Goal: Task Accomplishment & Management: Use online tool/utility

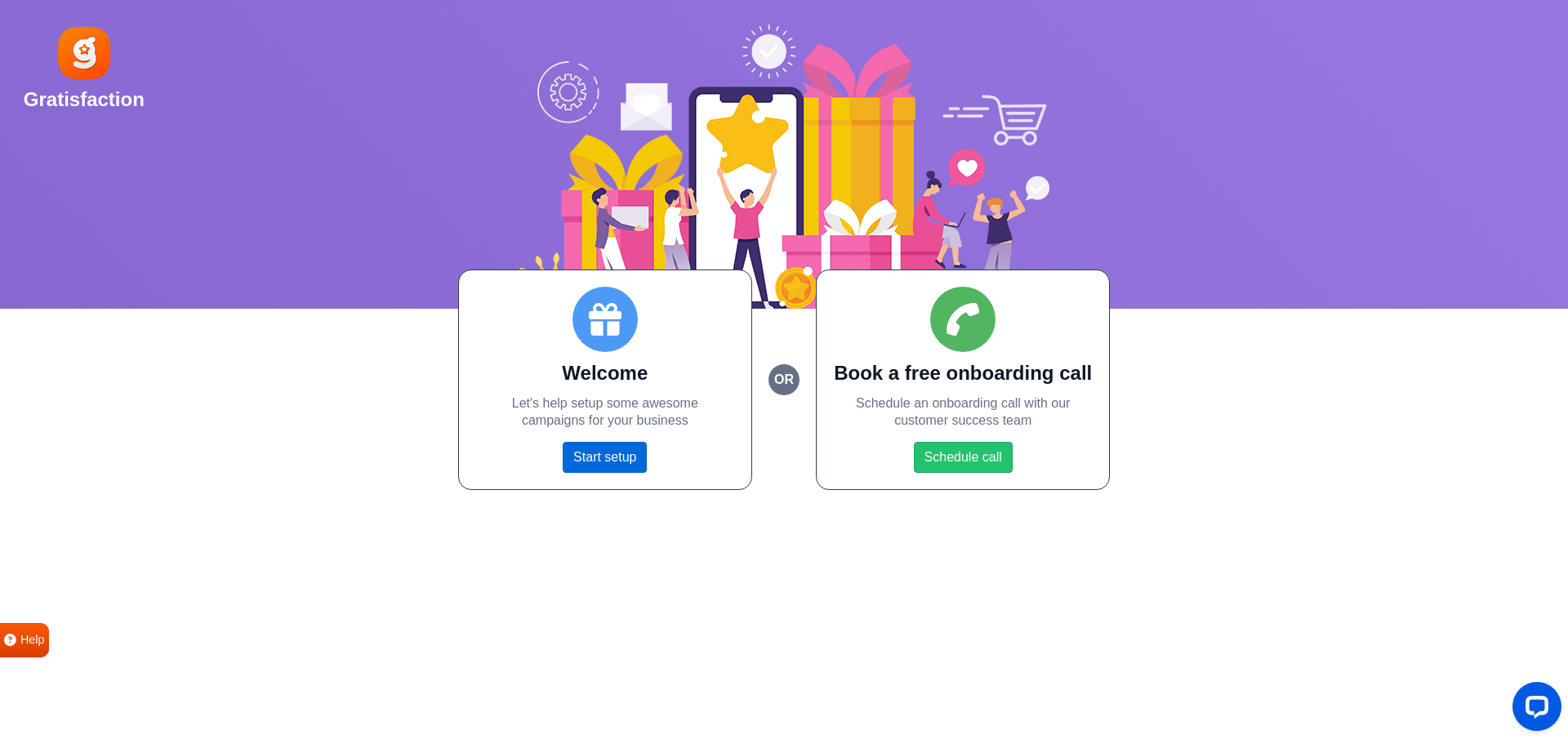
click at [607, 457] on link "Start setup" at bounding box center [604, 457] width 84 height 31
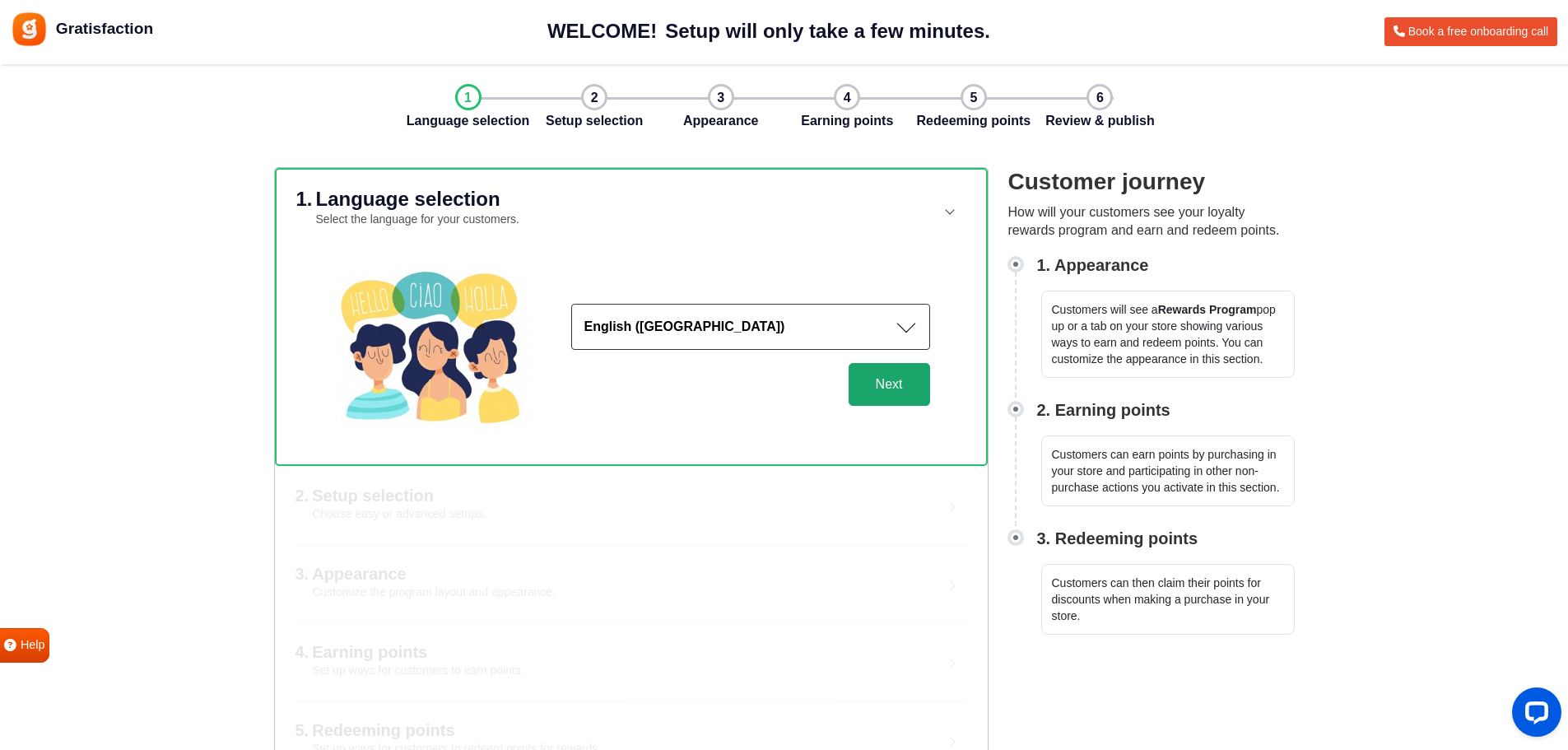
click at [903, 390] on button "Next" at bounding box center [889, 384] width 81 height 43
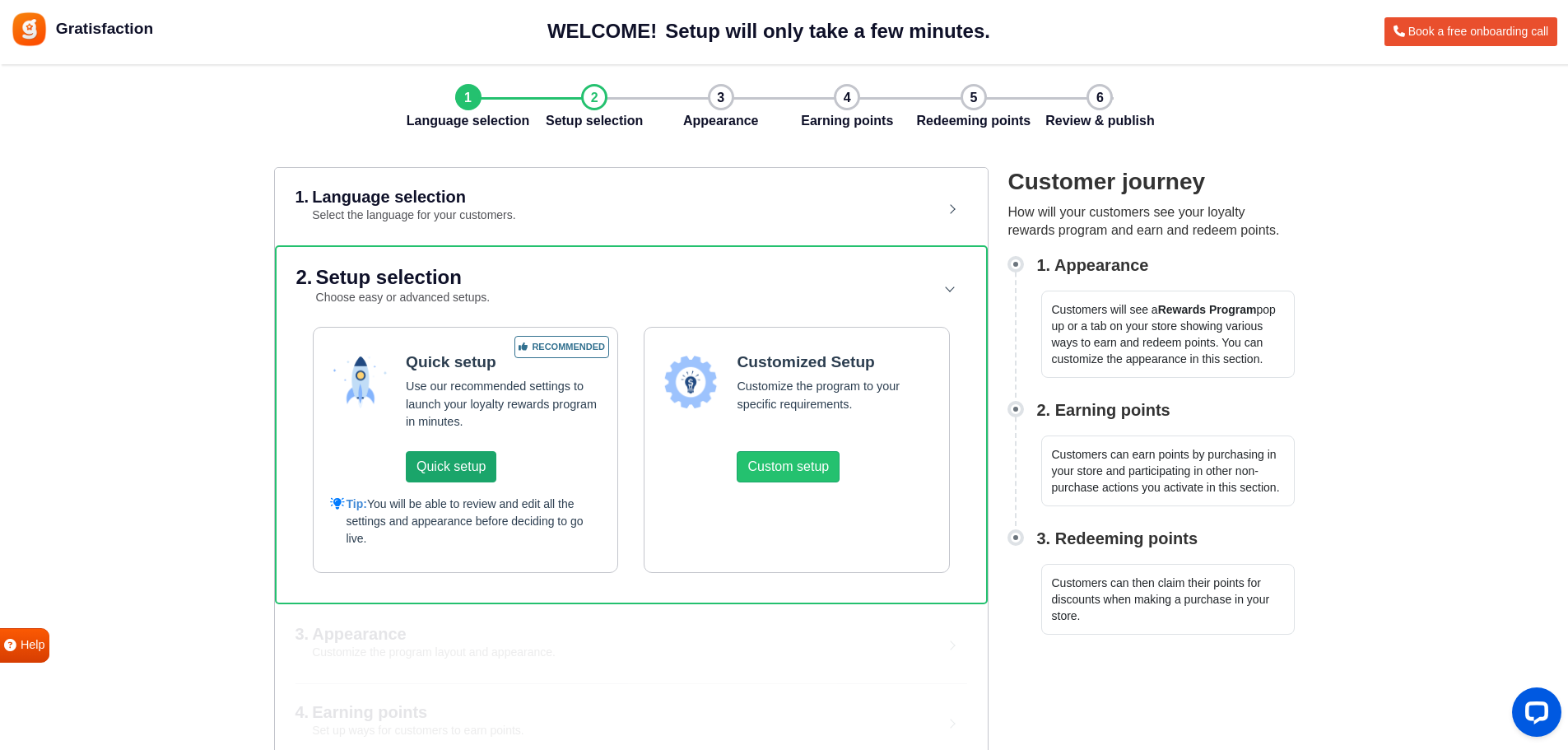
click at [472, 468] on button "Quick setup" at bounding box center [451, 467] width 90 height 31
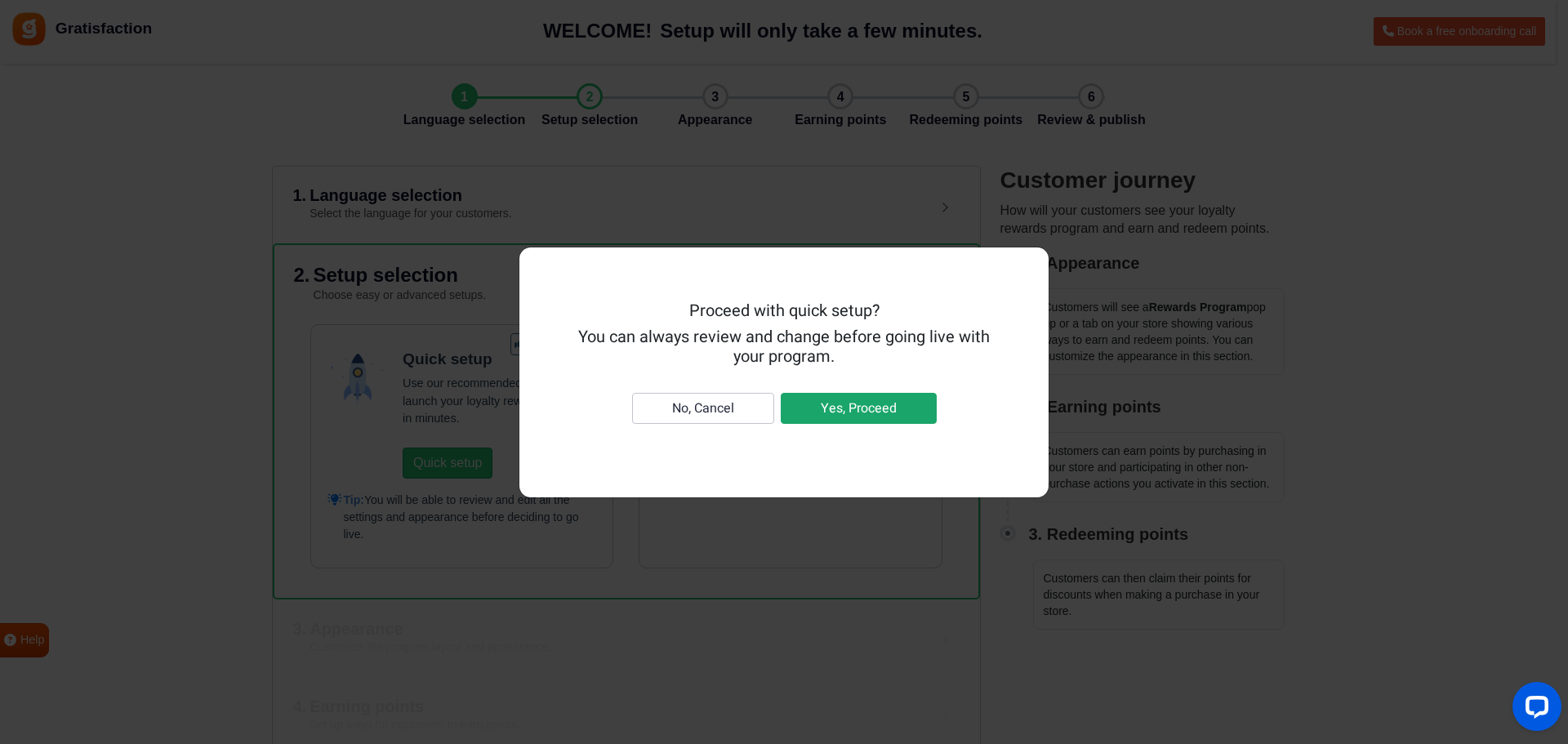
click at [839, 403] on button "Yes, Proceed" at bounding box center [859, 408] width 156 height 31
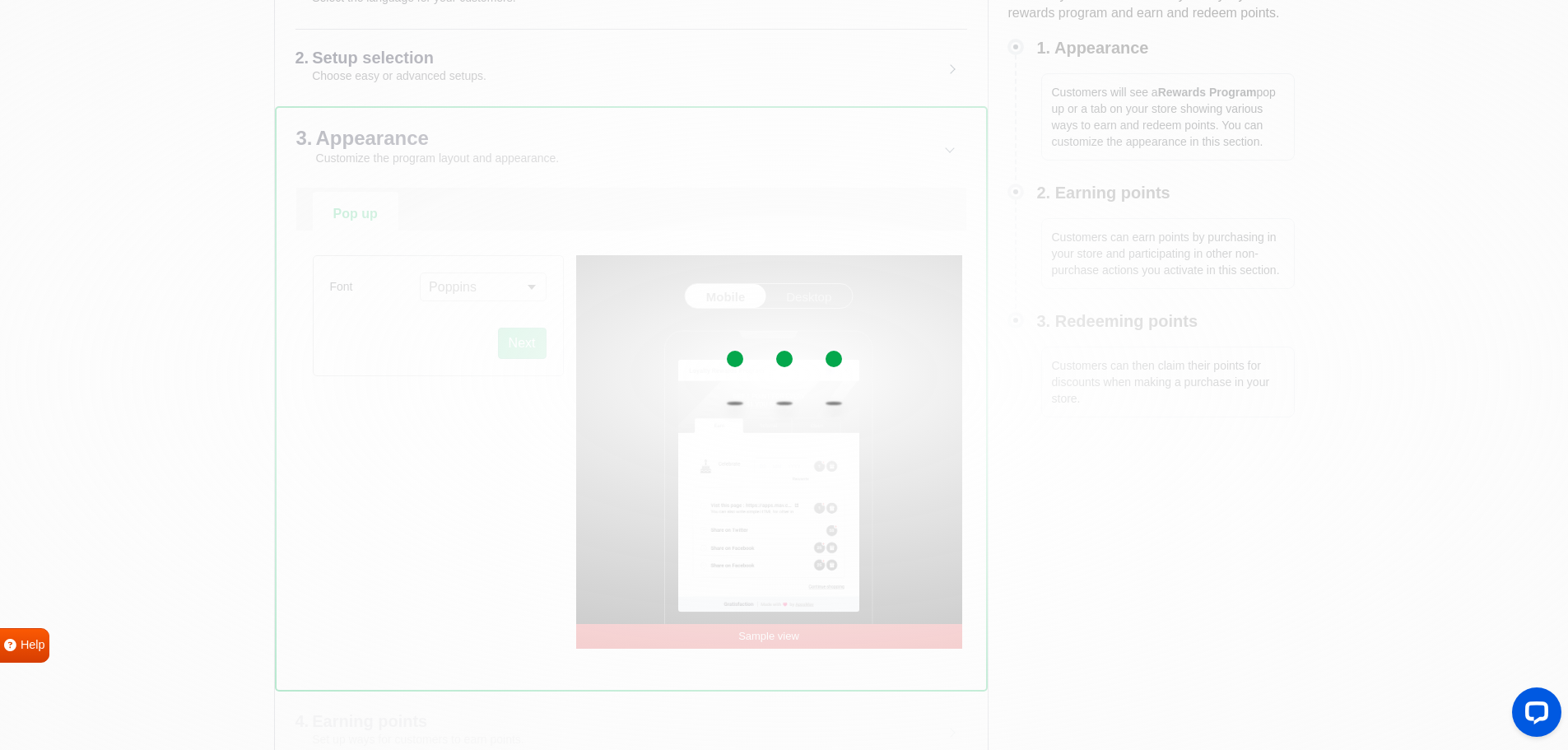
scroll to position [247, 0]
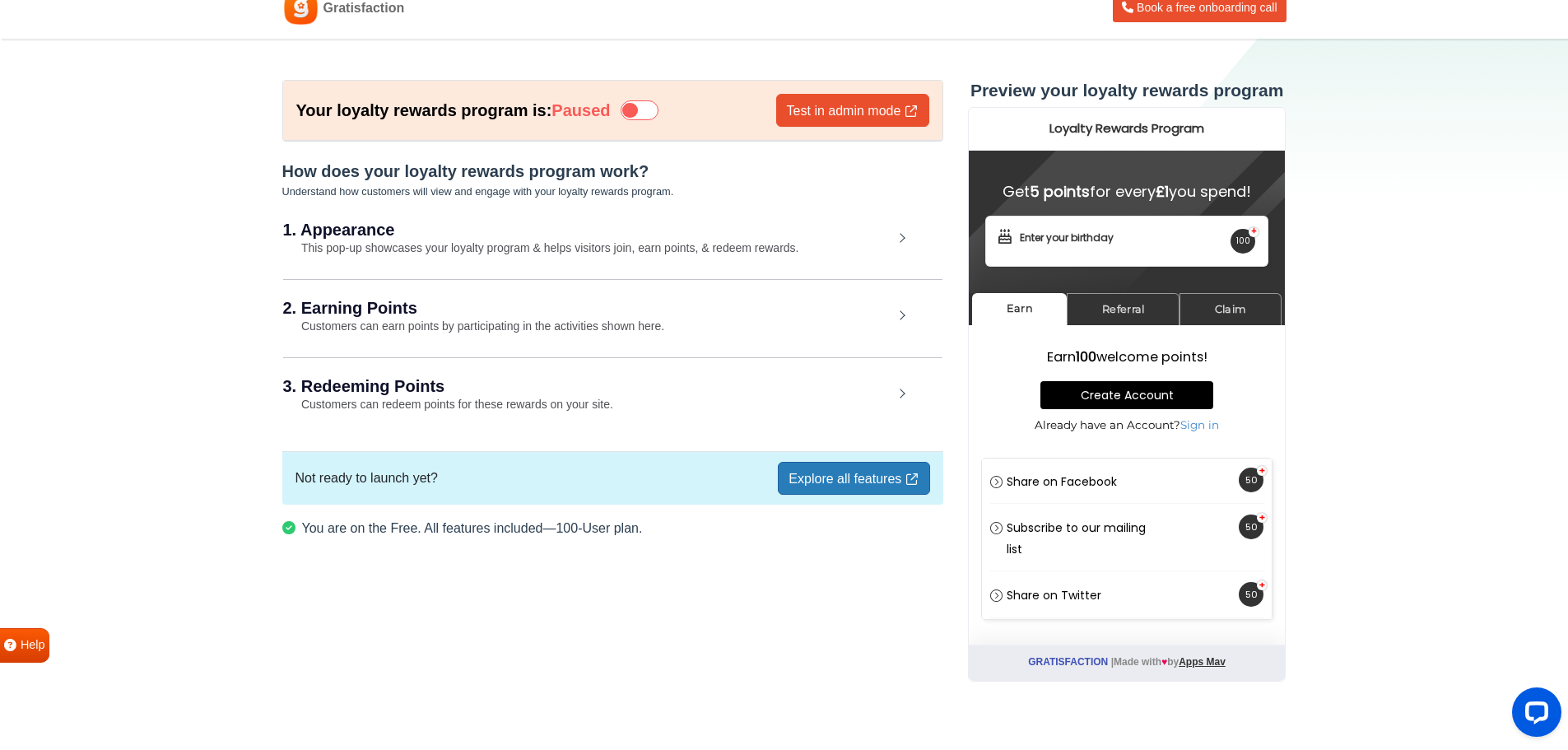
scroll to position [45, 0]
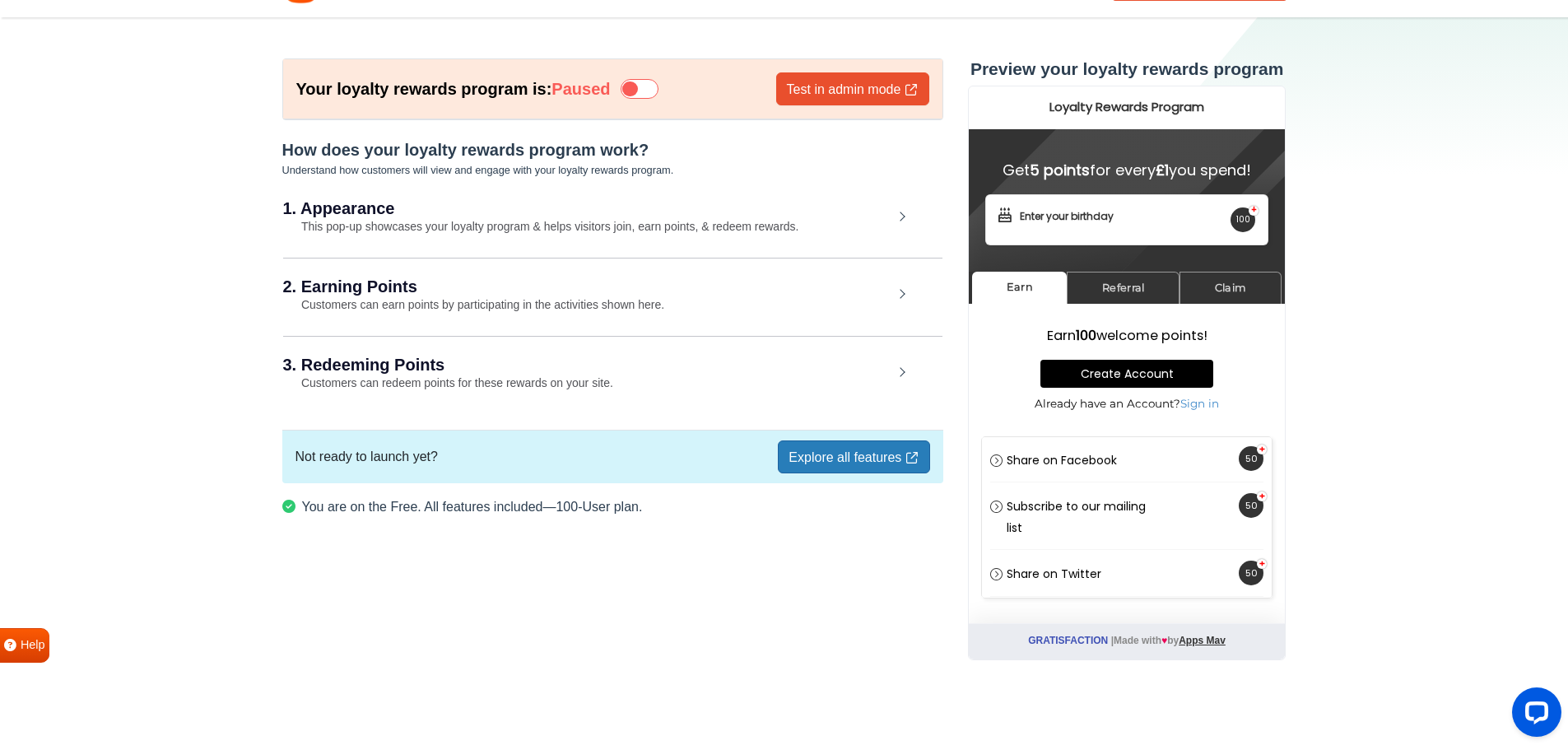
click at [823, 459] on link "Explore all features" at bounding box center [854, 457] width 151 height 33
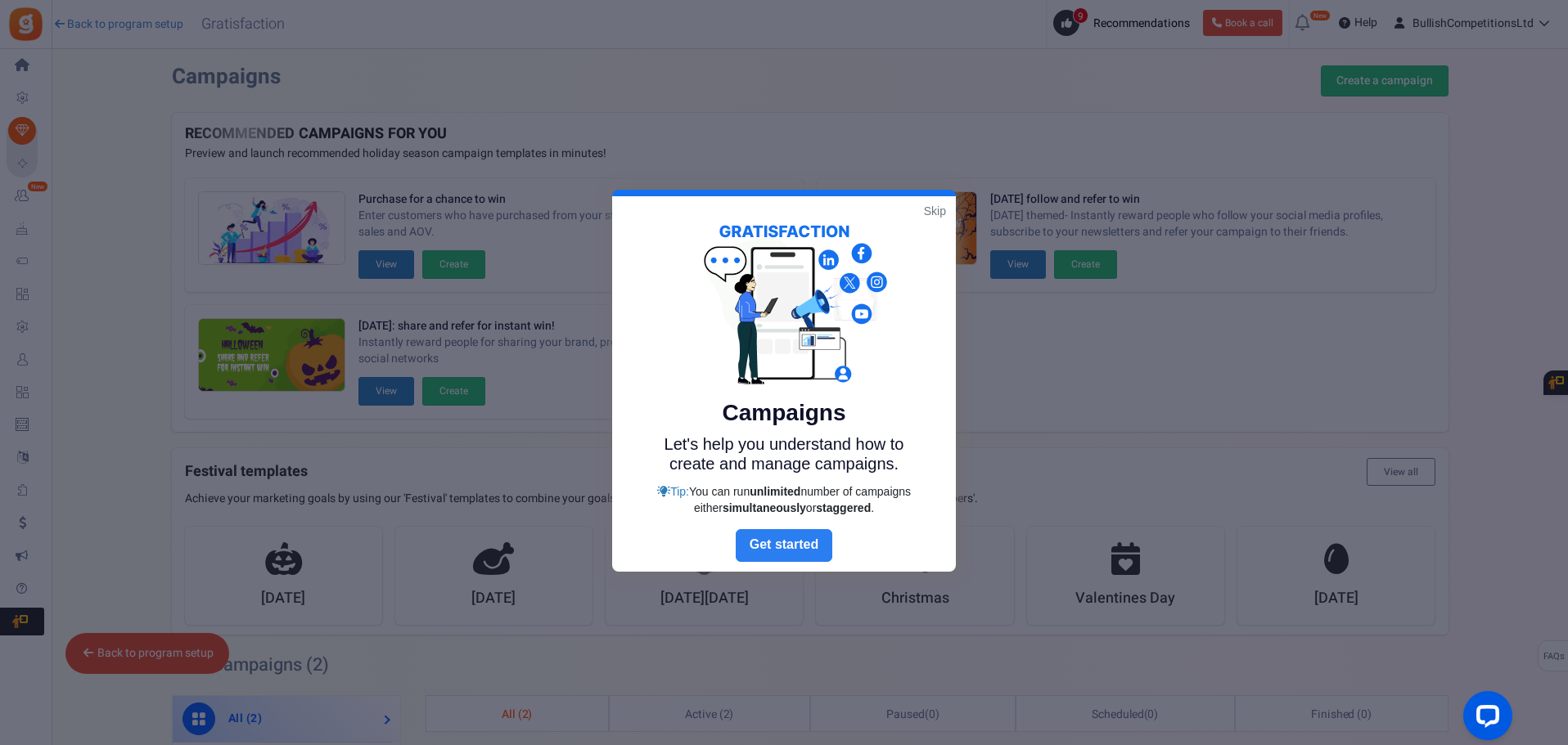
click at [812, 547] on link "Next" at bounding box center [784, 546] width 96 height 33
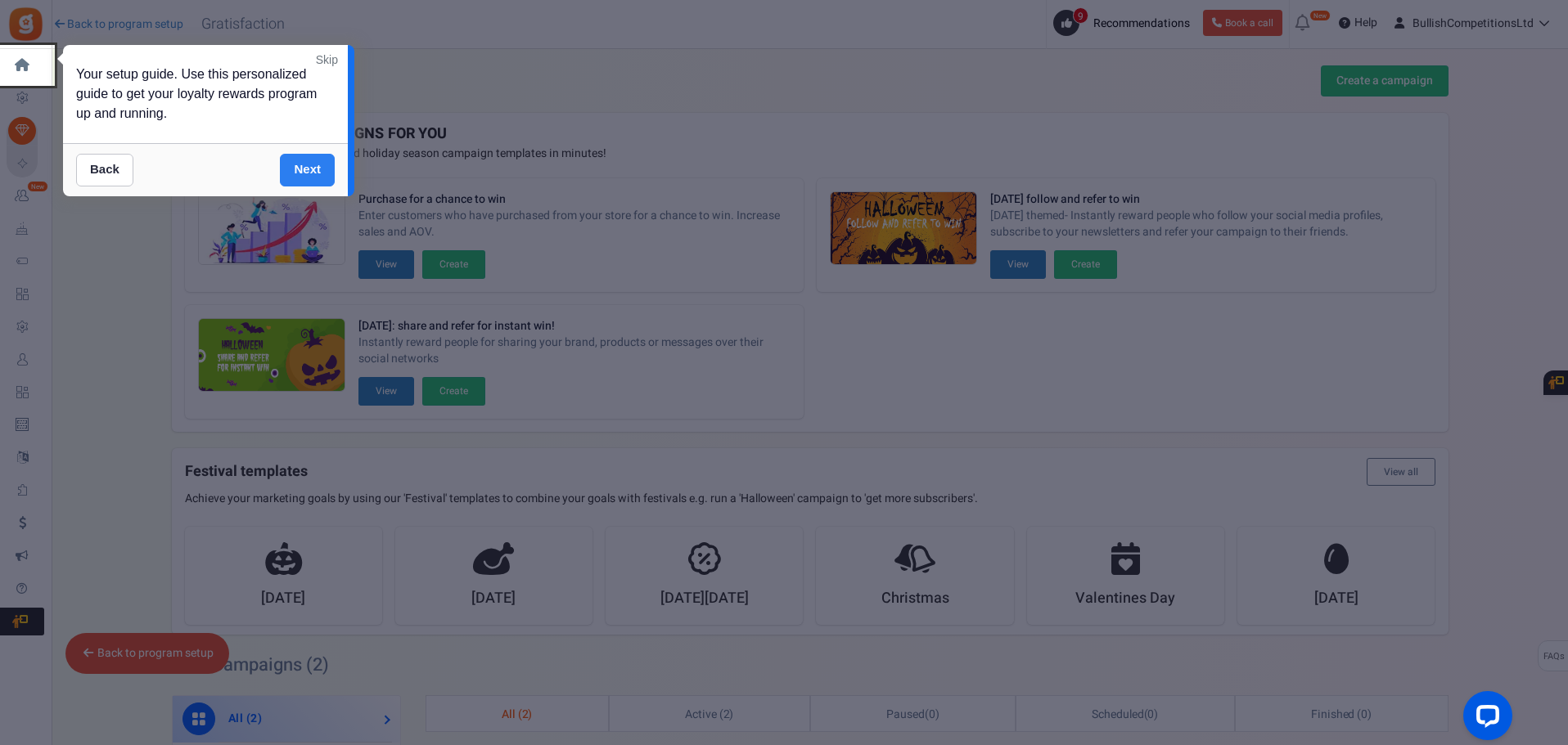
click at [315, 171] on link "Next" at bounding box center [307, 170] width 54 height 33
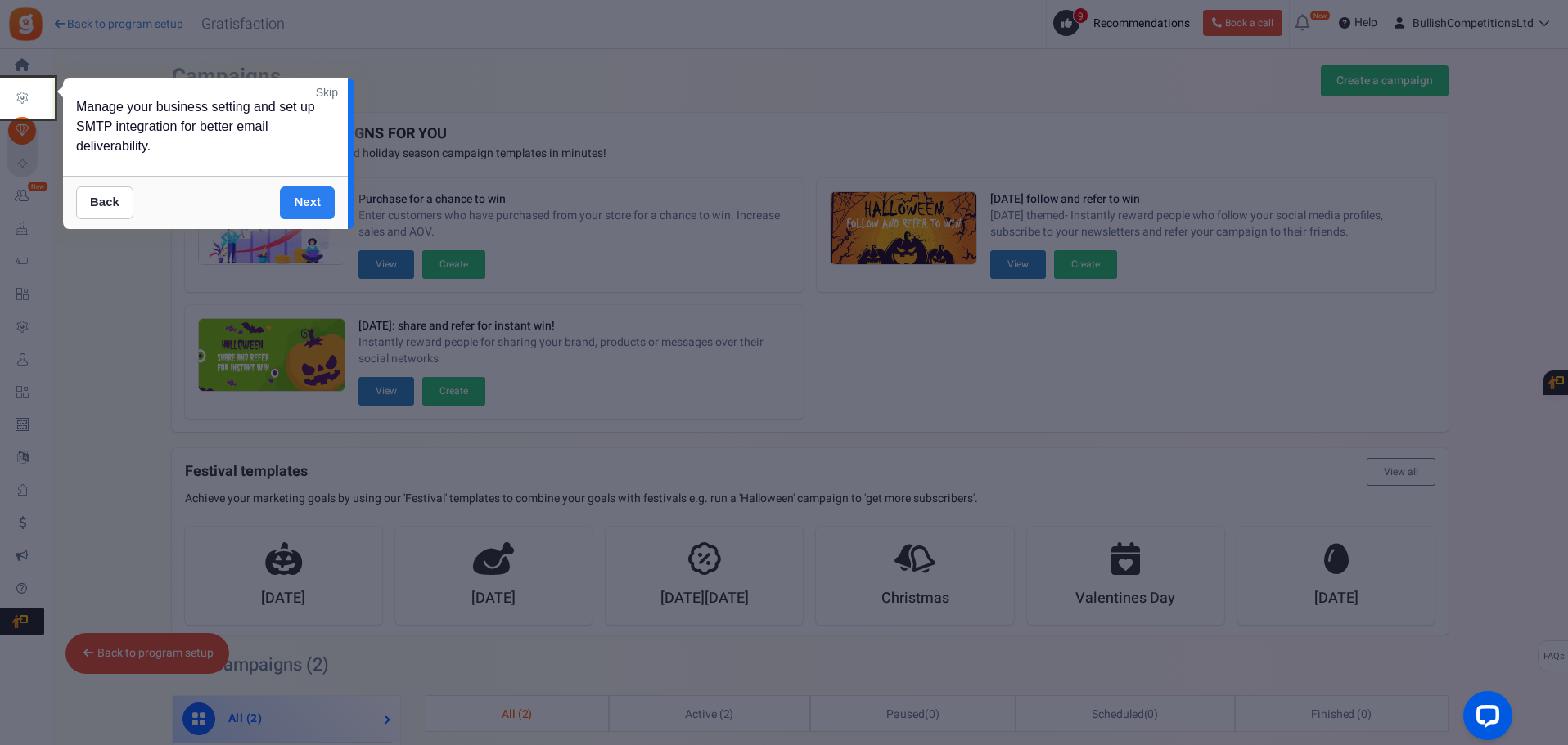
click at [300, 208] on link "Next" at bounding box center [307, 203] width 54 height 33
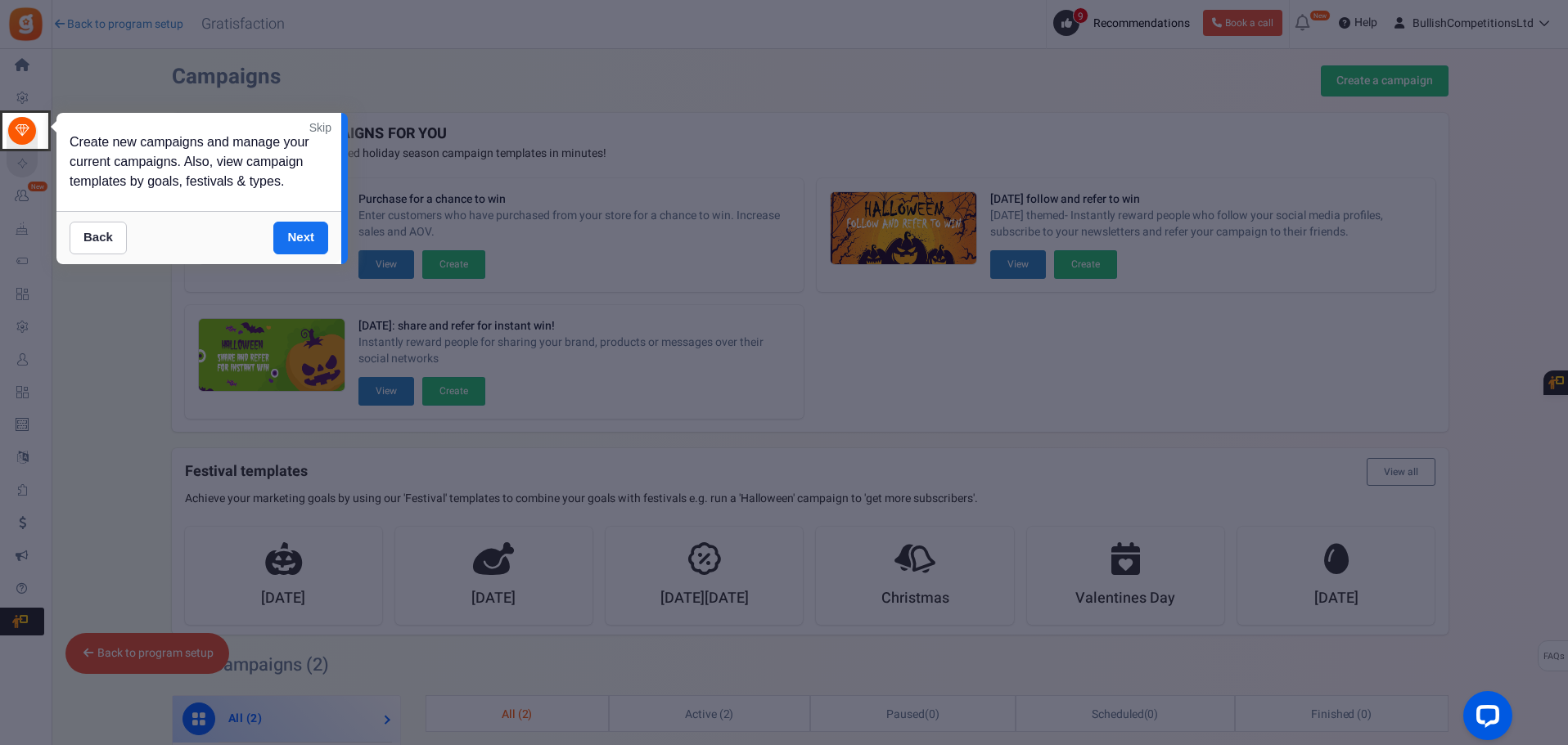
click at [317, 239] on link "Next" at bounding box center [300, 238] width 54 height 33
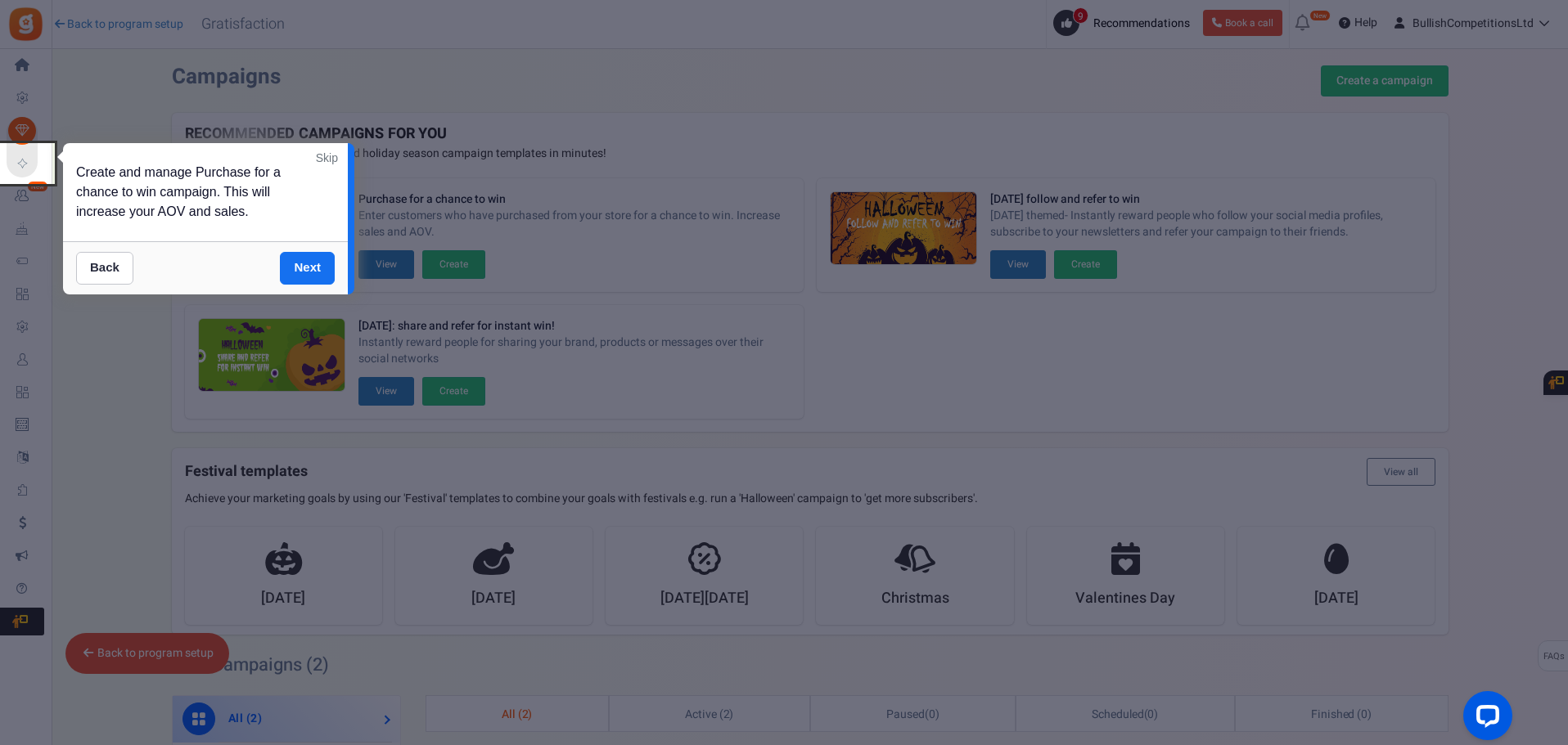
click at [321, 163] on link "Skip" at bounding box center [326, 158] width 22 height 16
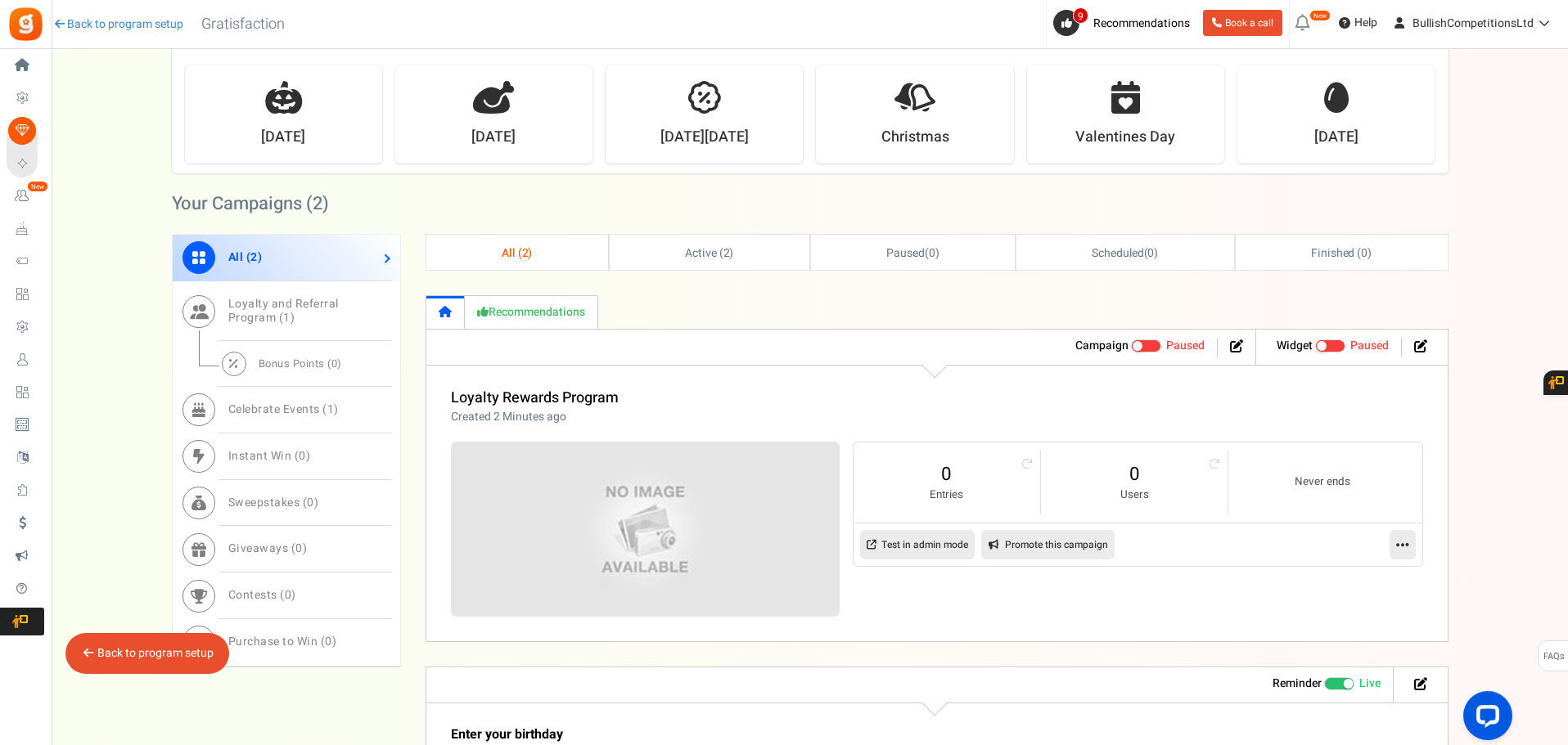
scroll to position [491, 0]
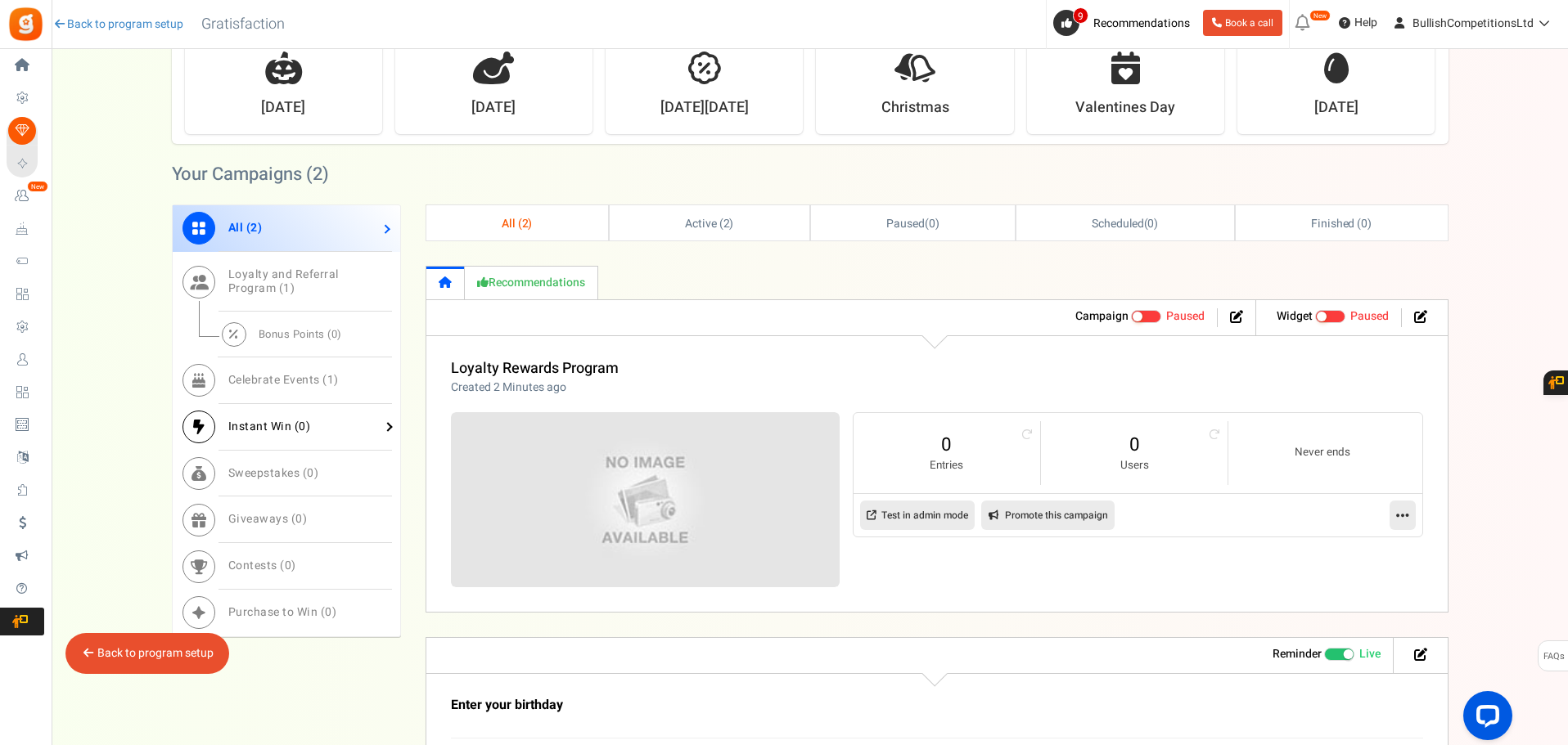
click at [265, 425] on span "Instant Win ( 0 )" at bounding box center [269, 426] width 83 height 17
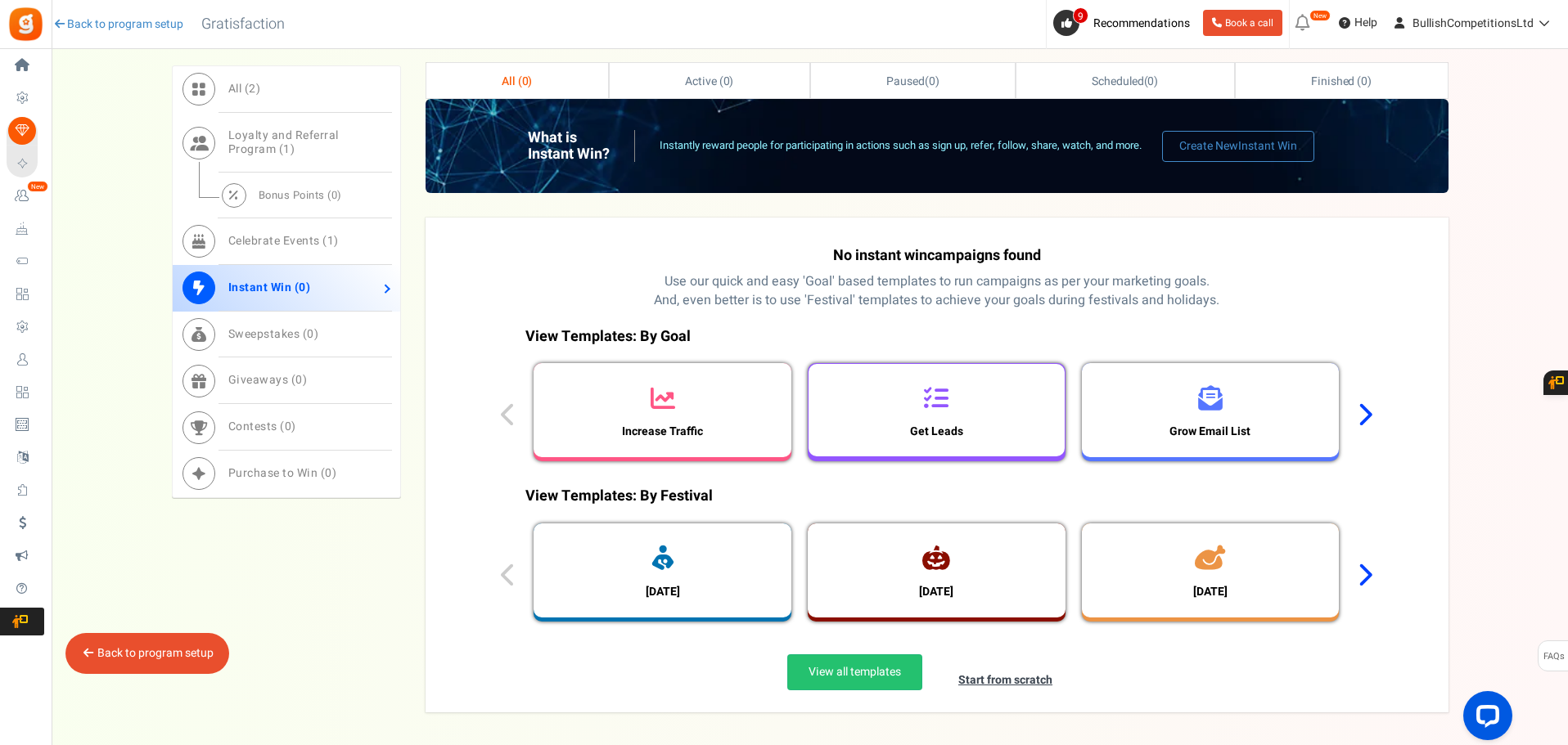
scroll to position [715, 0]
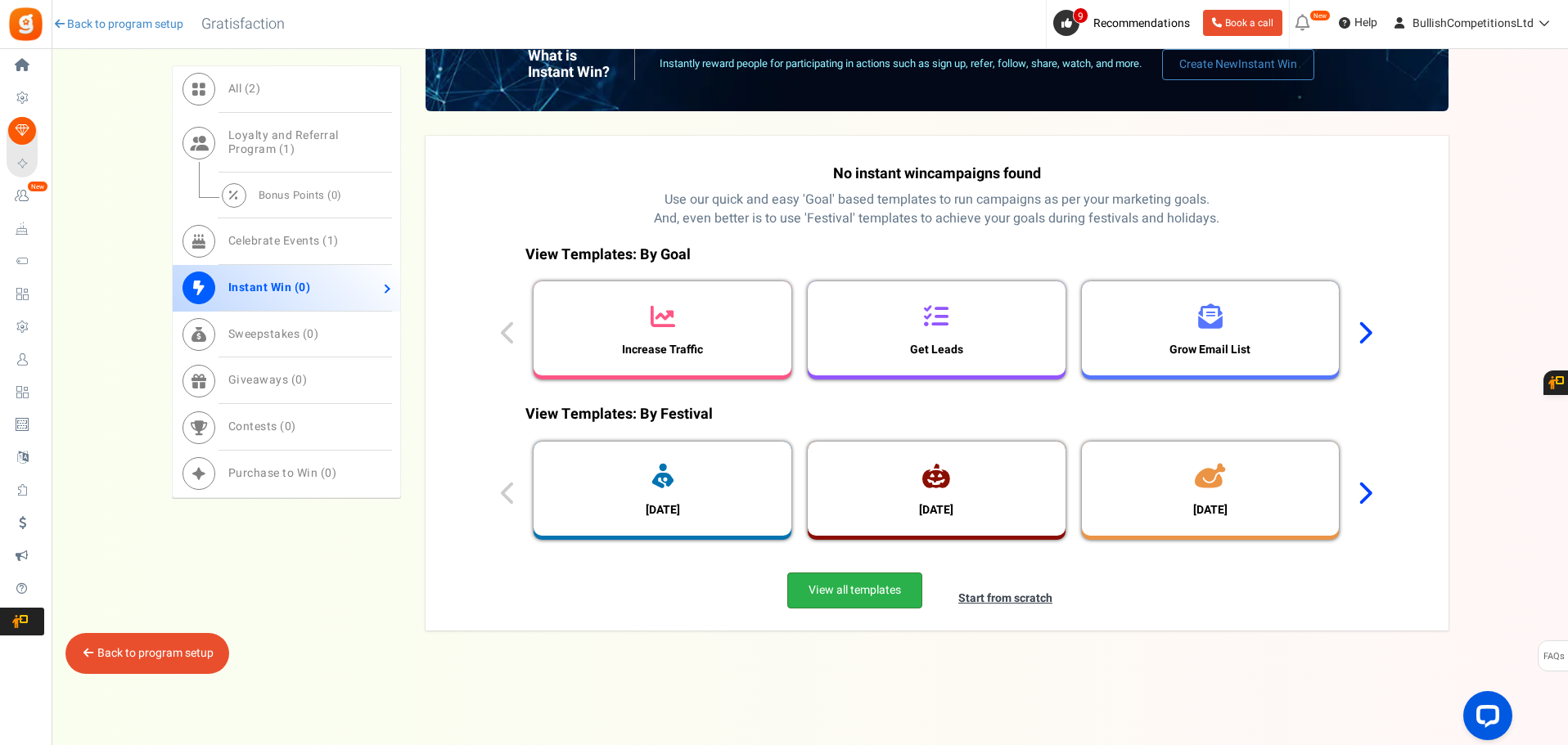
click at [875, 590] on link "View all templates" at bounding box center [854, 591] width 135 height 36
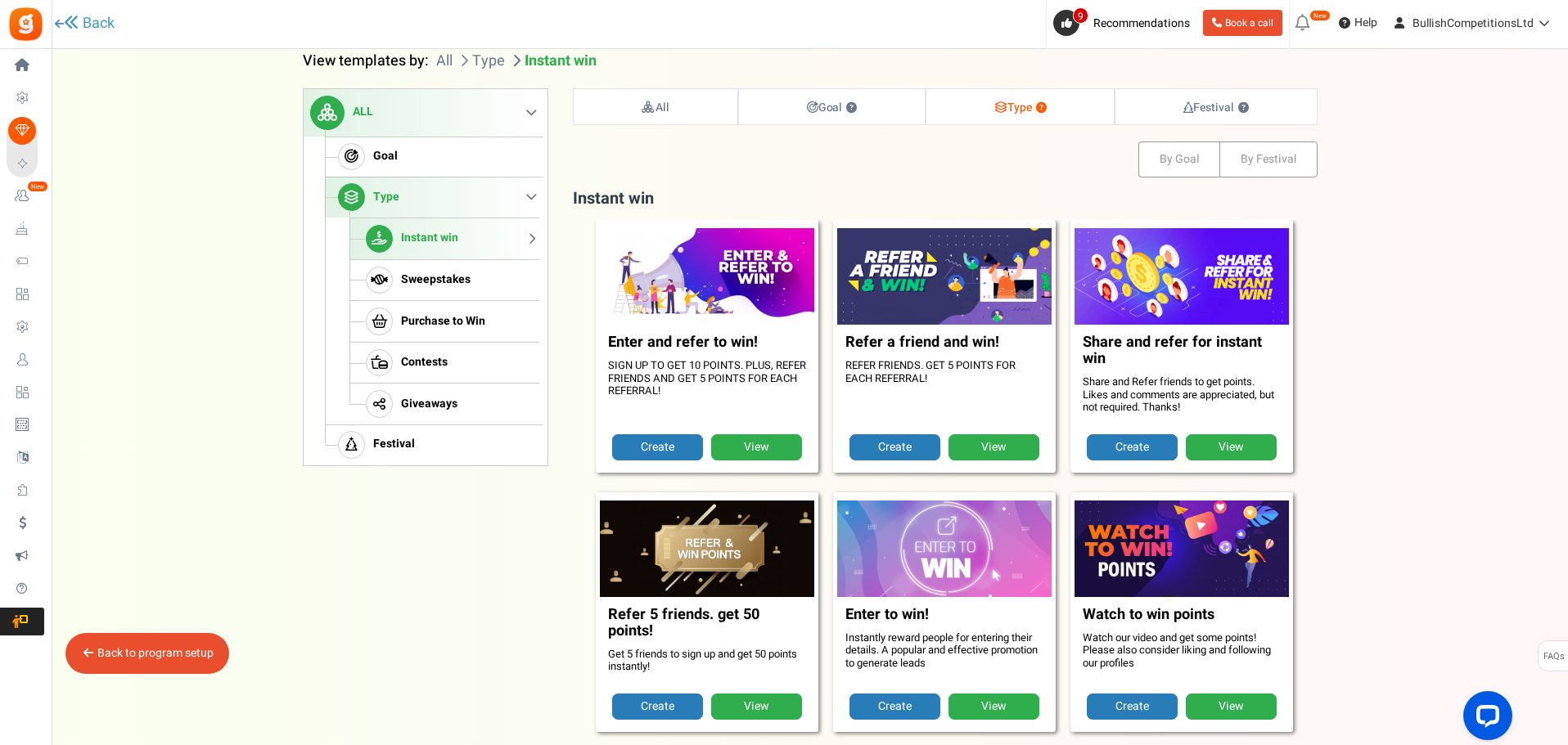
scroll to position [167, 0]
